Goal: Information Seeking & Learning: Learn about a topic

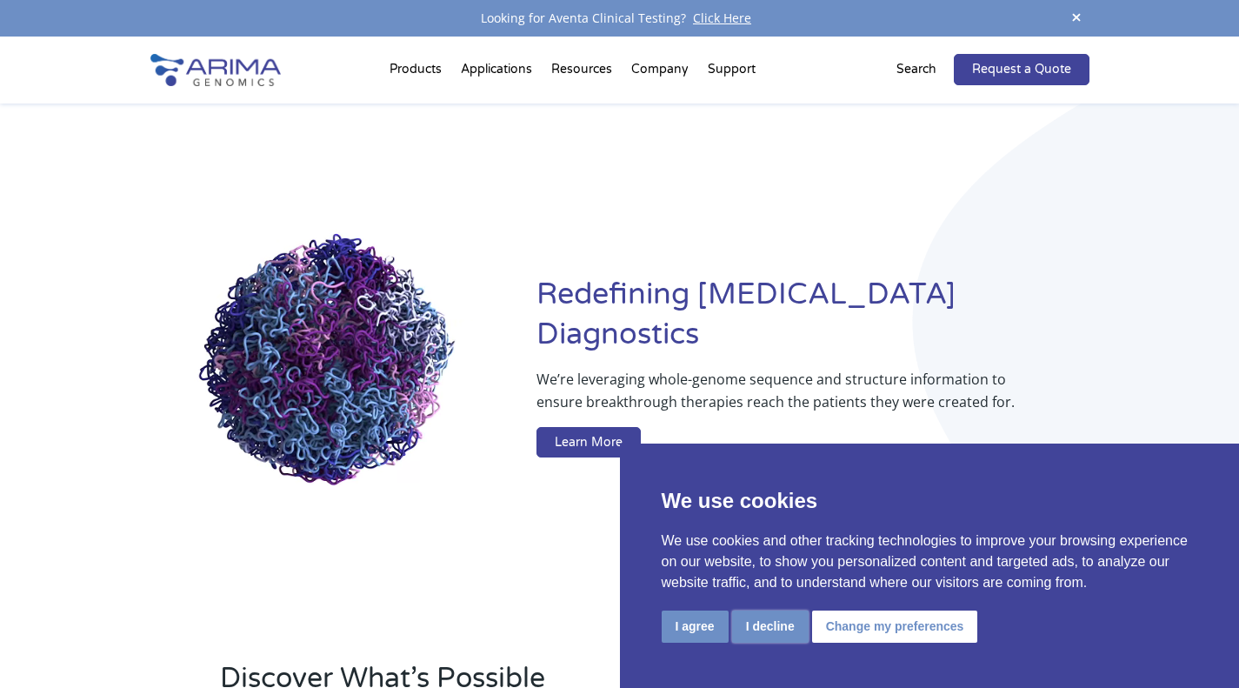
click at [763, 620] on button "I decline" at bounding box center [770, 626] width 77 height 32
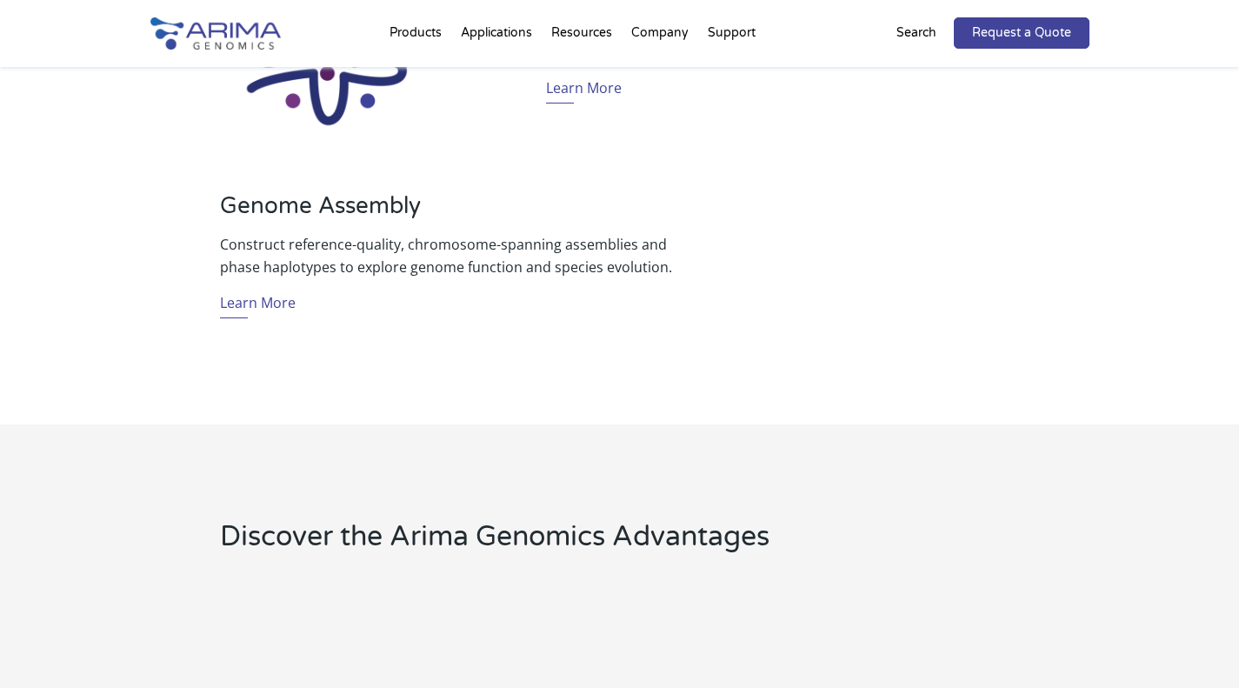
scroll to position [1559, 0]
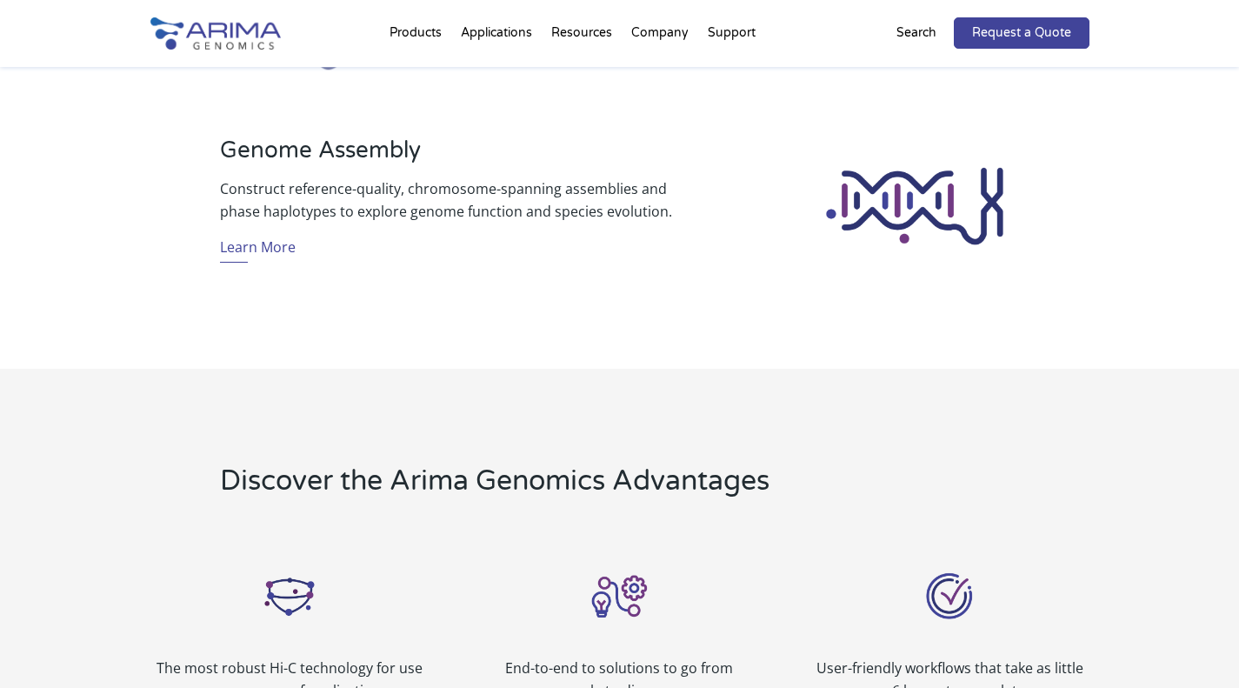
click at [689, 101] on link "About + Team" at bounding box center [726, 100] width 174 height 35
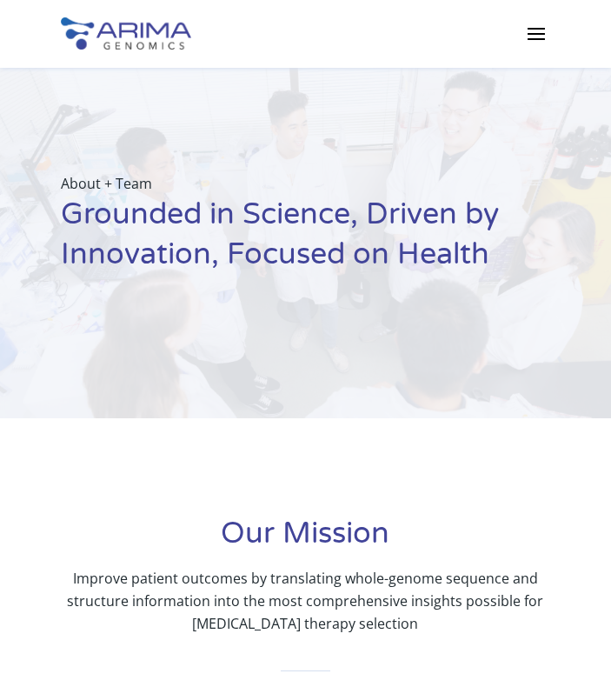
click at [536, 36] on span at bounding box center [537, 33] width 28 height 28
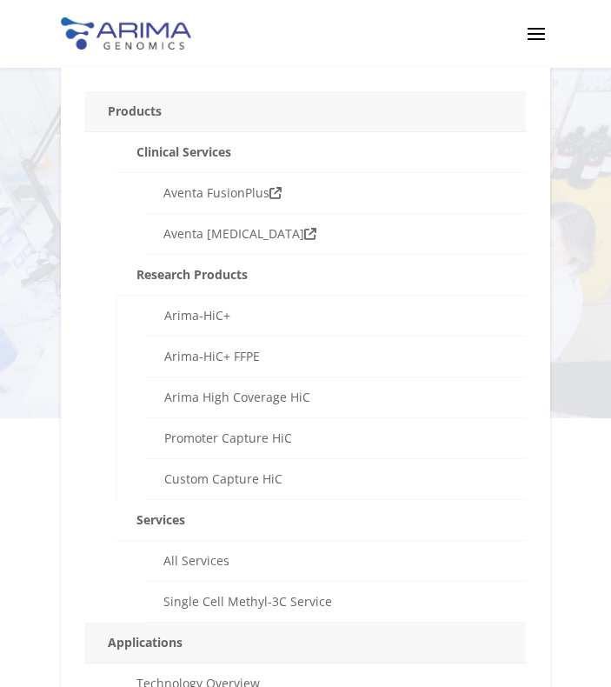
click at [252, 196] on link "Aventa FusionPlus" at bounding box center [334, 193] width 381 height 41
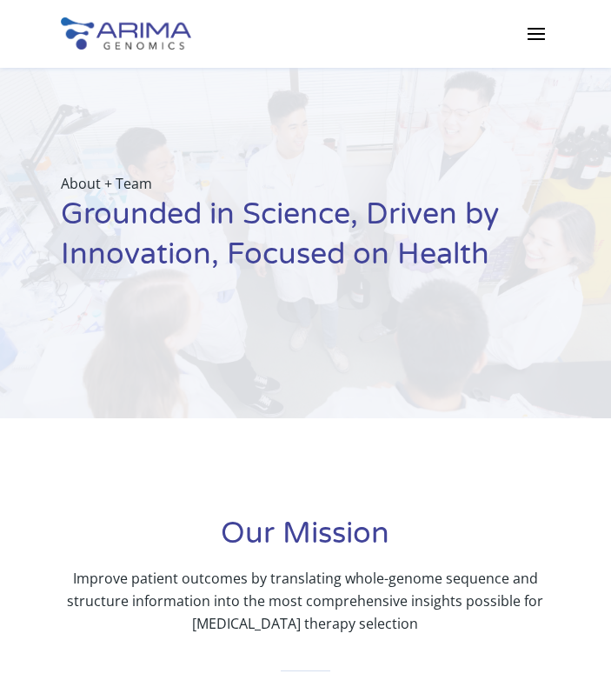
click at [561, 25] on div "Products Clinical Services Aventa FusionPlus Aventa [MEDICAL_DATA] Research Pro…" at bounding box center [305, 34] width 611 height 68
click at [531, 33] on span at bounding box center [537, 33] width 28 height 28
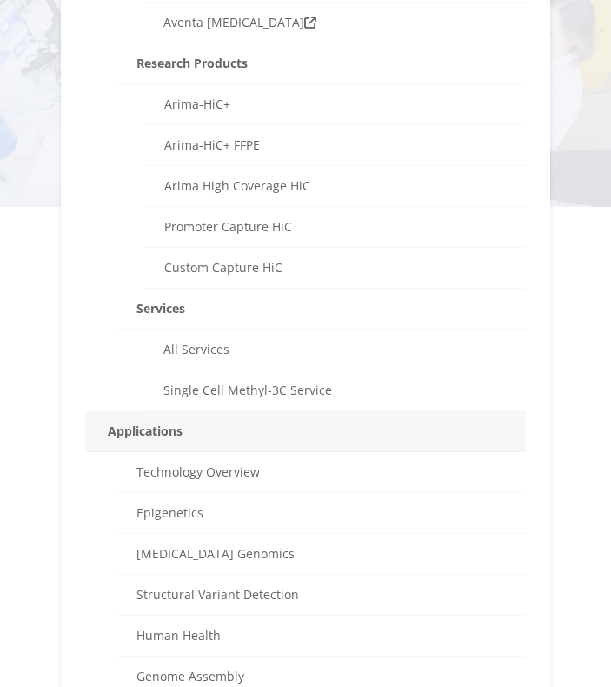
scroll to position [216, 0]
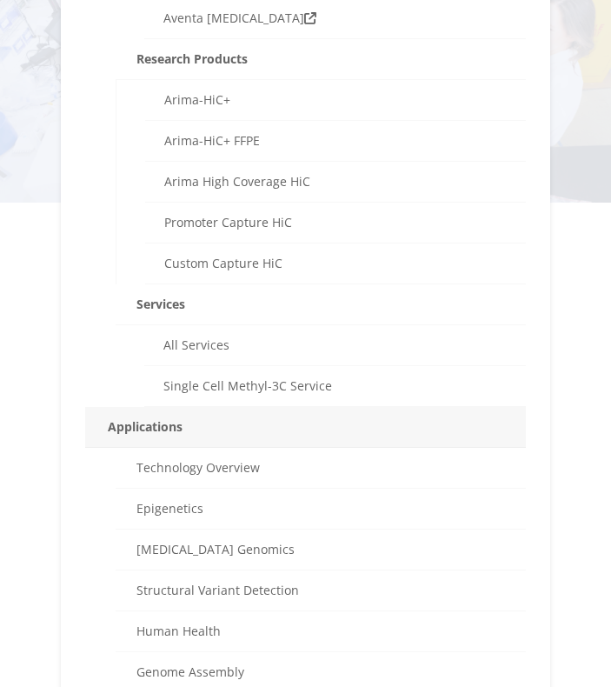
click at [180, 474] on link "Technology Overview" at bounding box center [321, 468] width 410 height 41
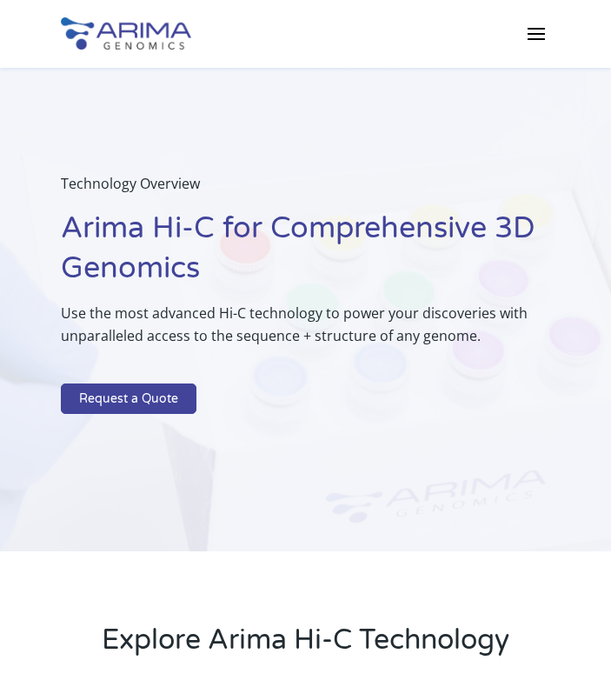
click at [551, 37] on div "Products Clinical Services Aventa FusionPlus Aventa [MEDICAL_DATA] Research Pro…" at bounding box center [305, 34] width 611 height 68
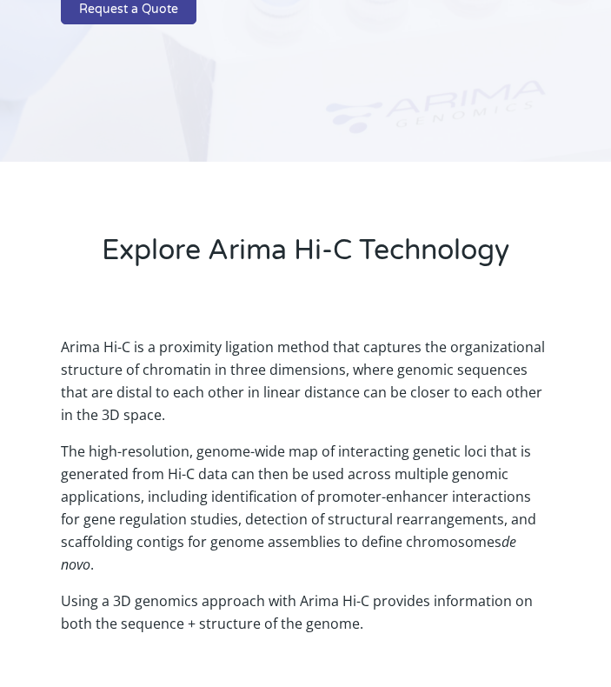
scroll to position [390, 0]
